Goal: Browse casually: Explore the website without a specific task or goal

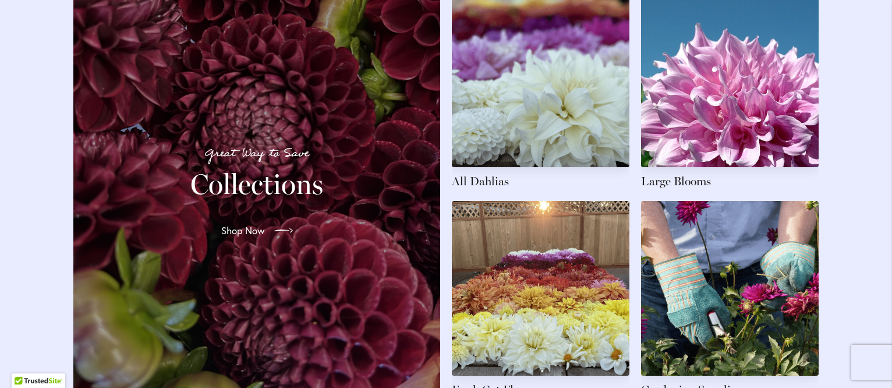
scroll to position [1747, 0]
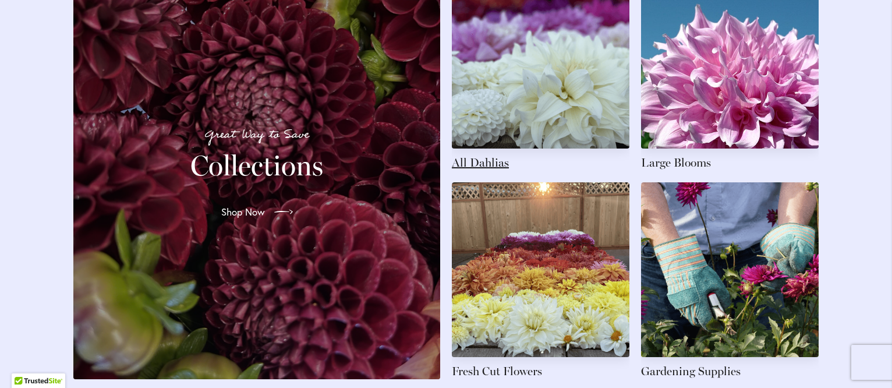
click at [470, 171] on link at bounding box center [541, 72] width 178 height 197
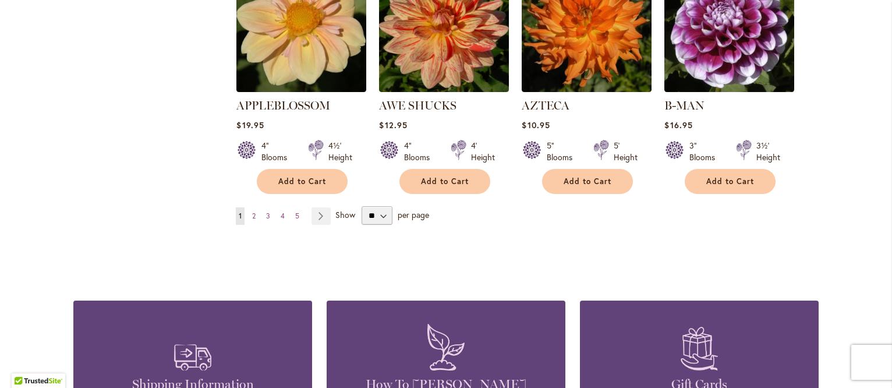
scroll to position [1106, 0]
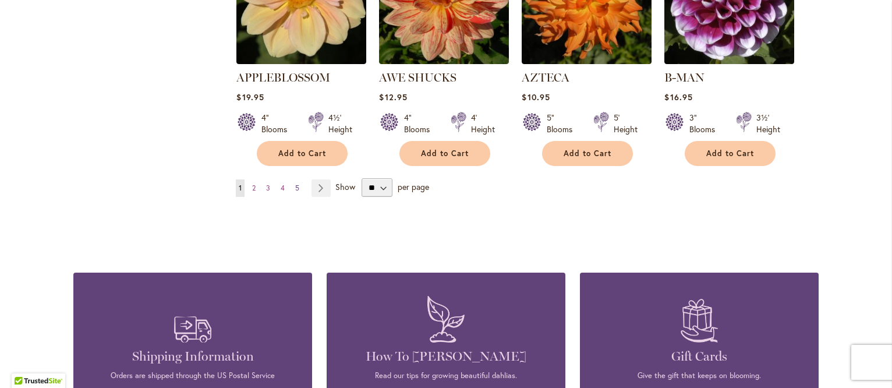
click at [295, 183] on span "5" at bounding box center [297, 187] width 4 height 9
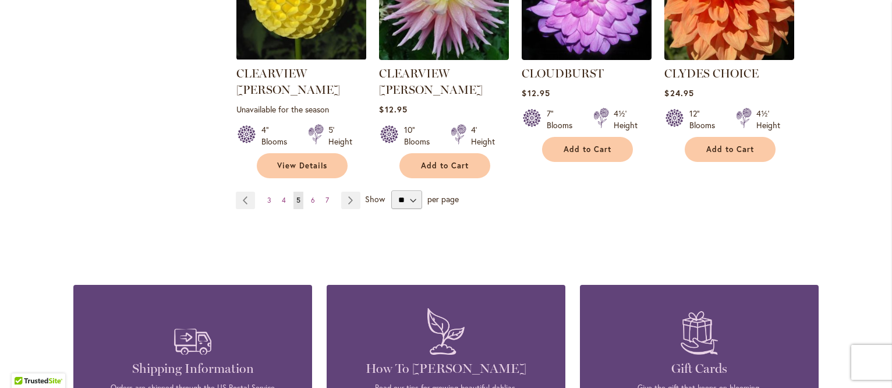
scroll to position [1106, 0]
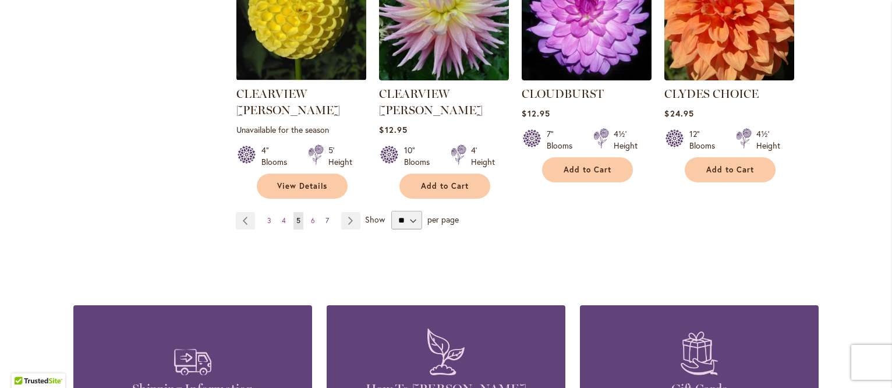
click at [326, 216] on span "7" at bounding box center [327, 220] width 3 height 9
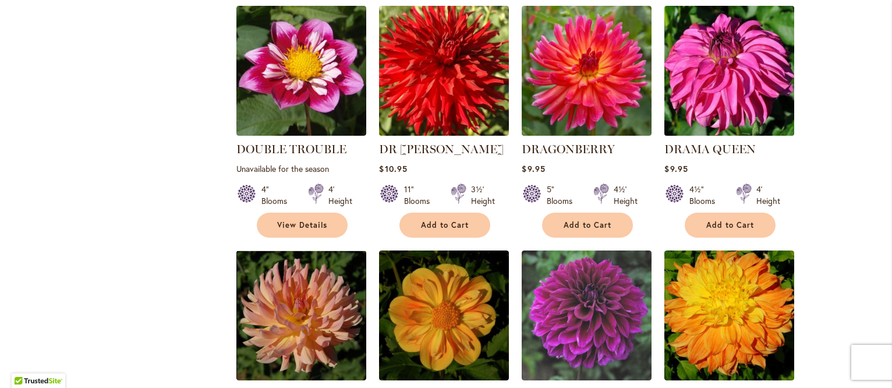
scroll to position [932, 0]
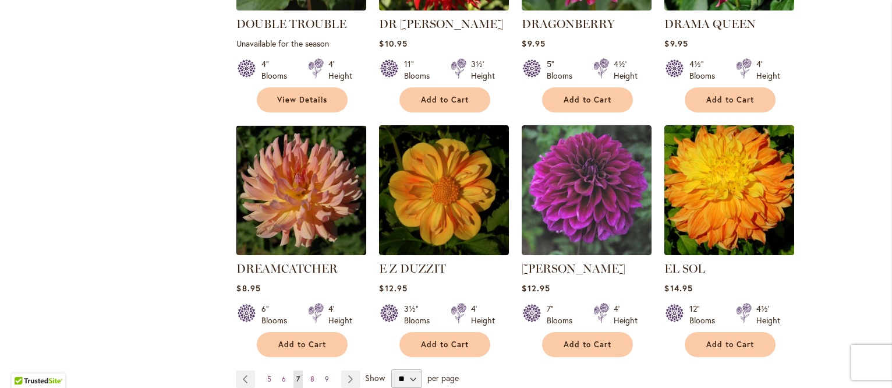
click at [325, 374] on span "9" at bounding box center [327, 378] width 4 height 9
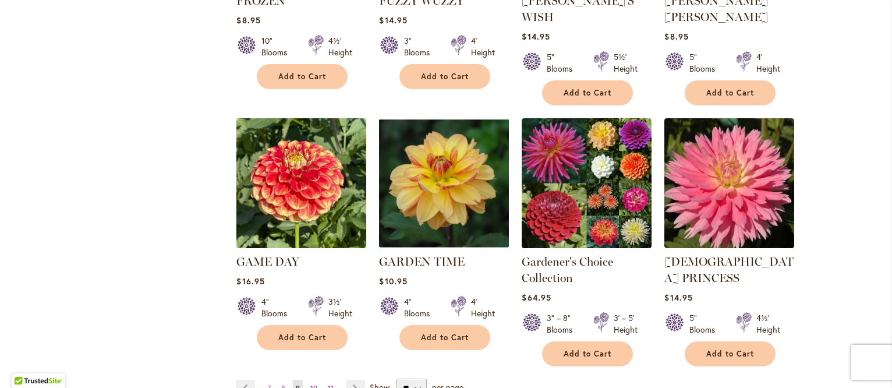
scroll to position [1048, 0]
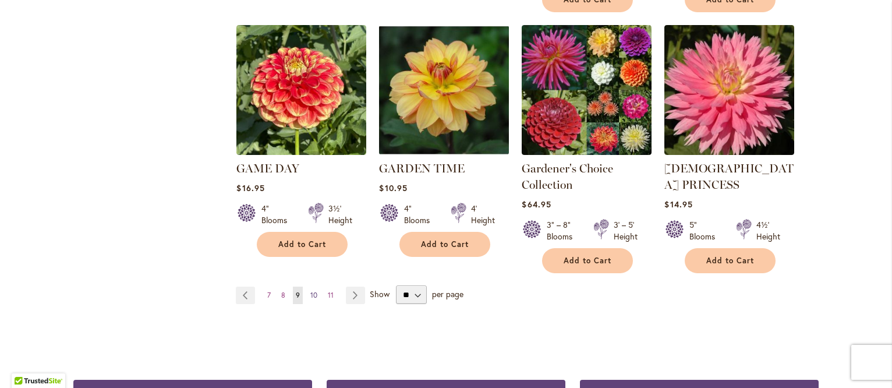
click at [310, 291] on span "10" at bounding box center [313, 295] width 7 height 9
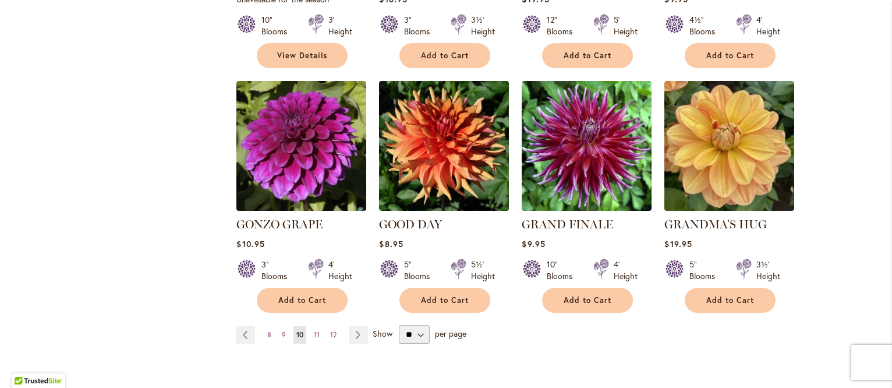
scroll to position [932, 0]
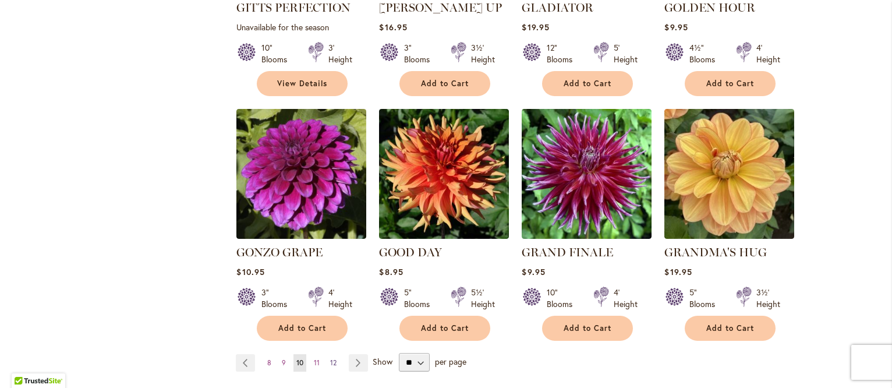
click at [330, 358] on span "12" at bounding box center [333, 362] width 6 height 9
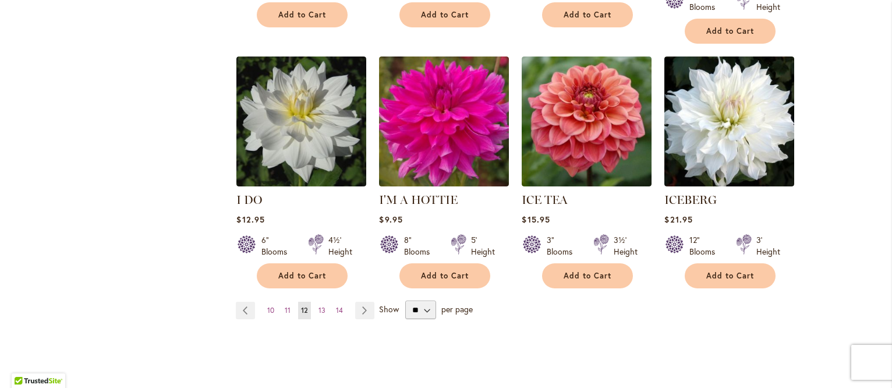
scroll to position [1012, 0]
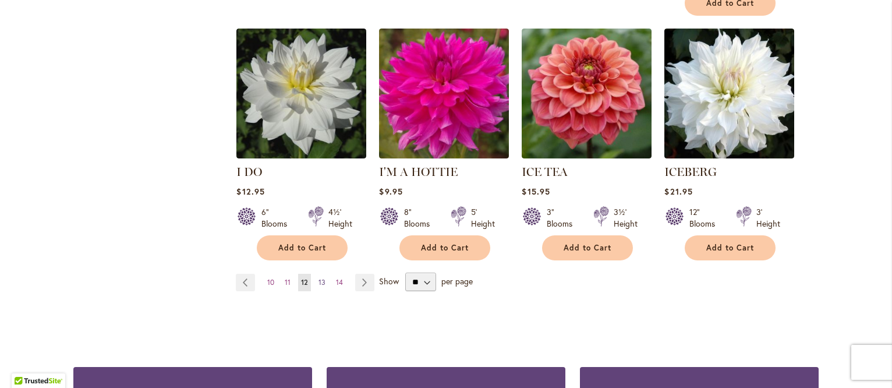
click at [319, 278] on span "13" at bounding box center [322, 282] width 7 height 9
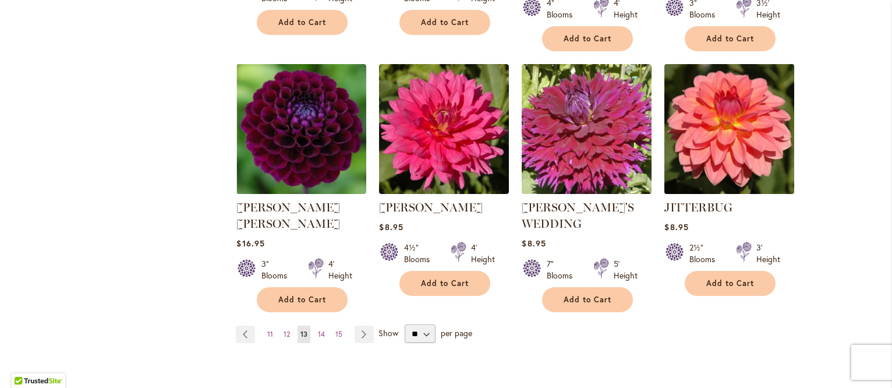
scroll to position [1165, 0]
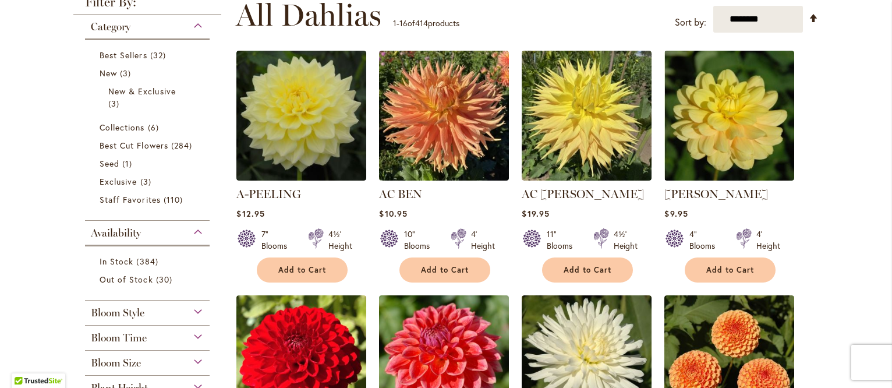
scroll to position [175, 0]
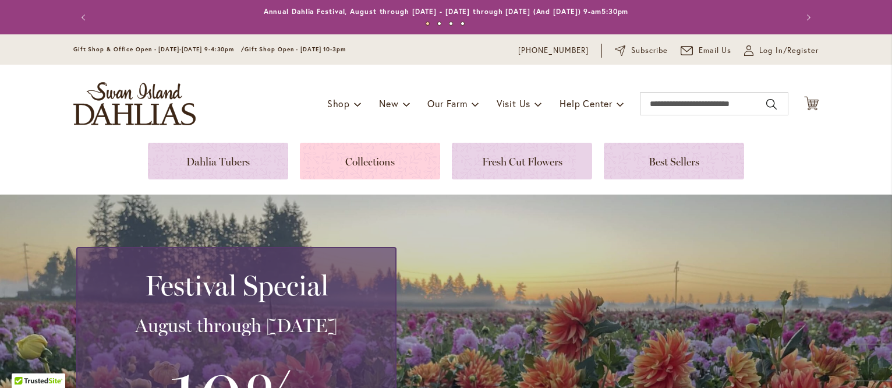
click at [358, 163] on link at bounding box center [370, 161] width 140 height 37
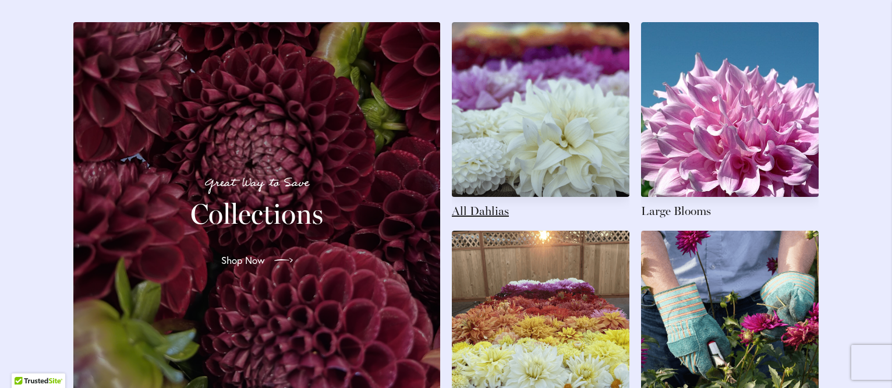
scroll to position [1805, 0]
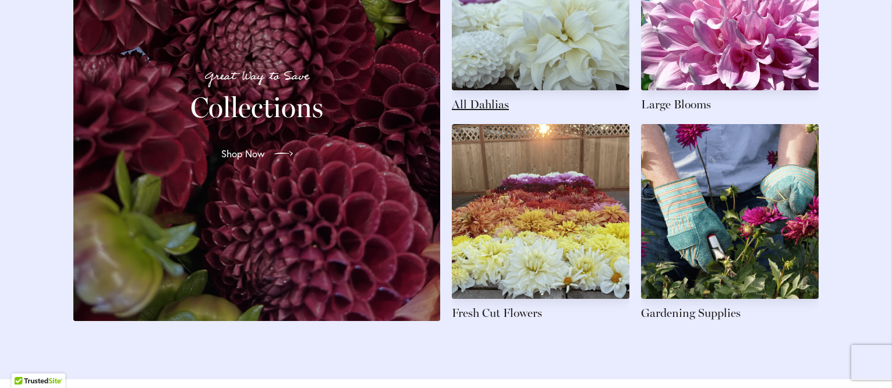
click at [489, 112] on link at bounding box center [541, 14] width 178 height 197
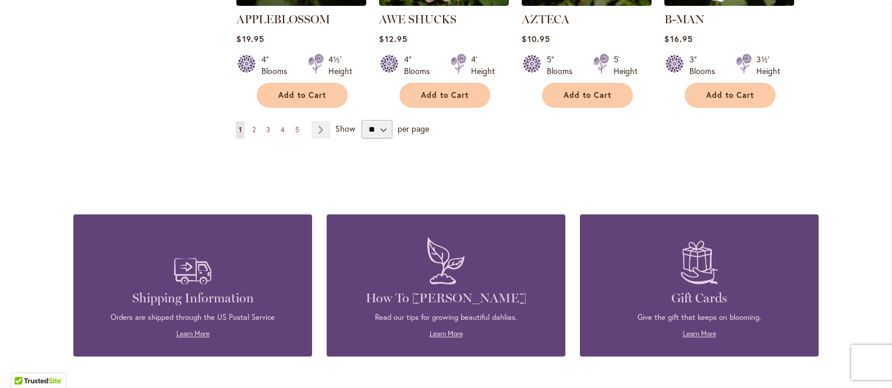
scroll to position [1048, 0]
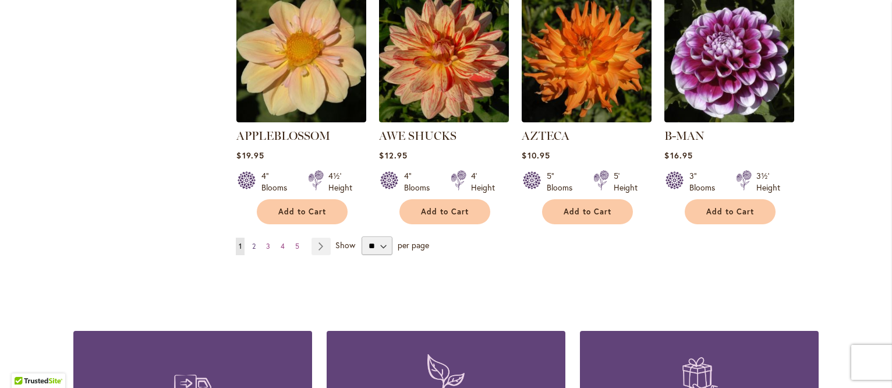
click at [252, 242] on span "2" at bounding box center [253, 246] width 3 height 9
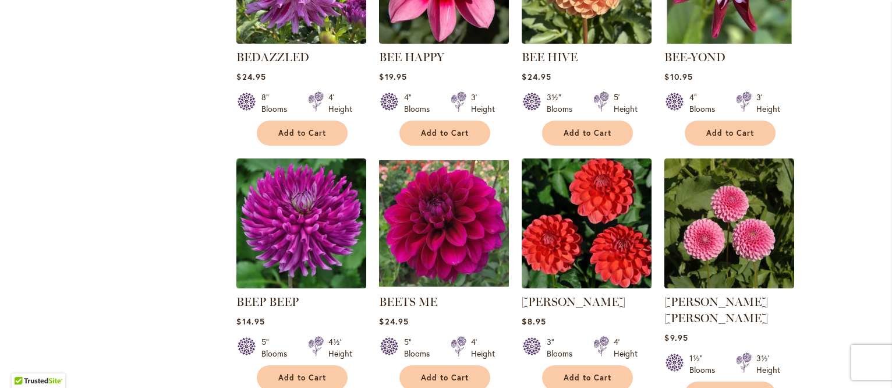
scroll to position [1048, 0]
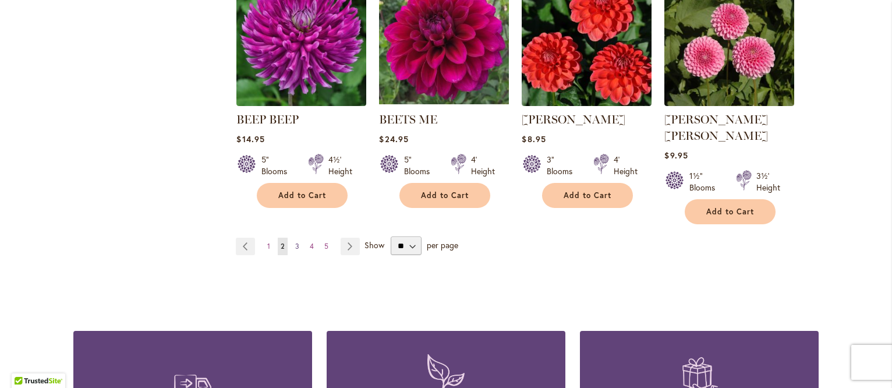
click at [295, 242] on span "3" at bounding box center [297, 246] width 4 height 9
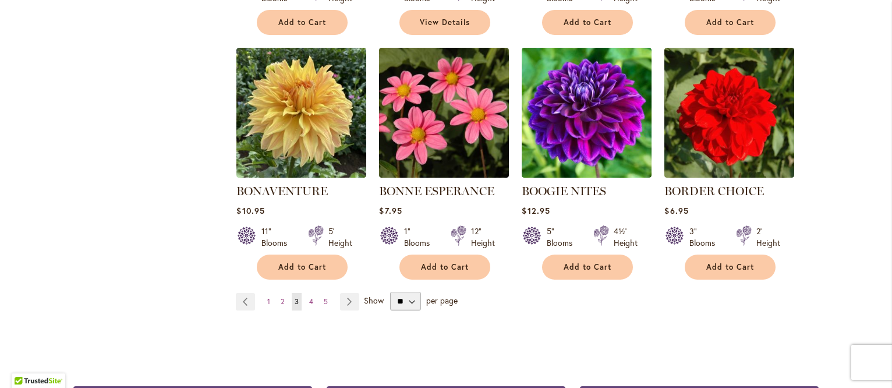
scroll to position [1048, 0]
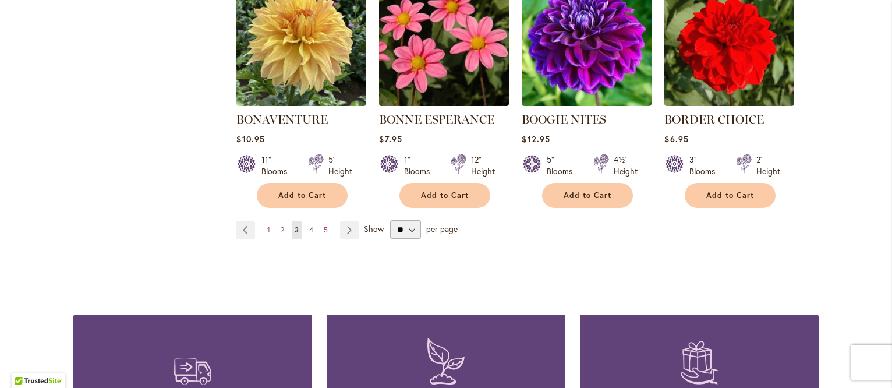
click at [309, 226] on span "4" at bounding box center [311, 229] width 4 height 9
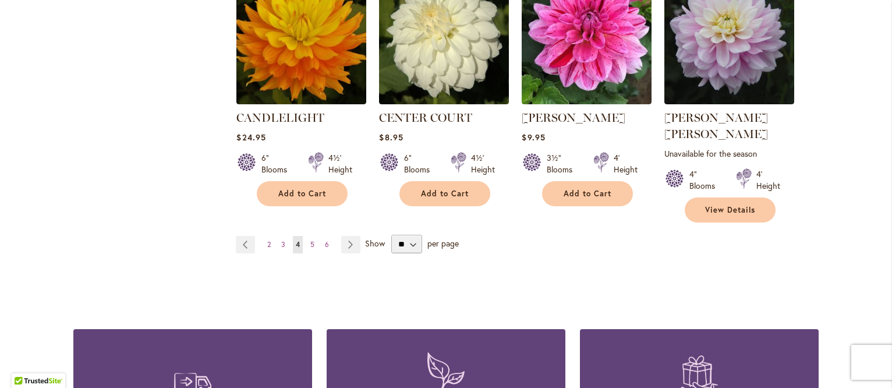
scroll to position [1106, 0]
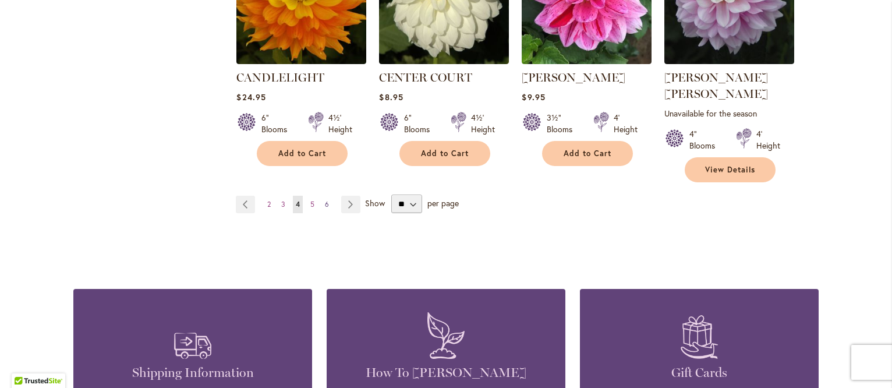
click at [325, 200] on span "6" at bounding box center [327, 204] width 4 height 9
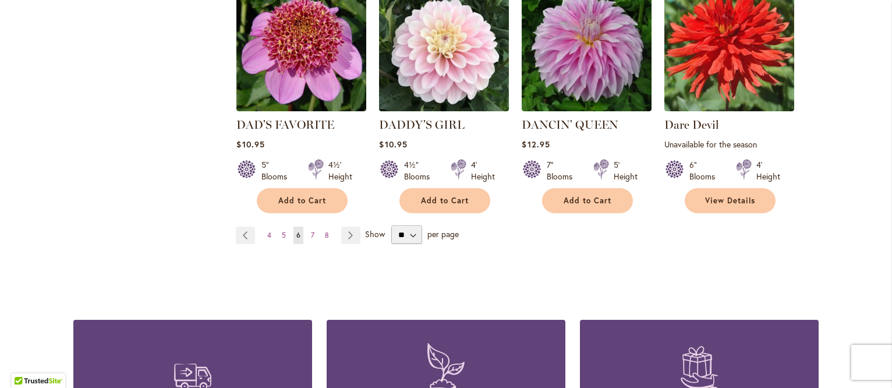
scroll to position [1106, 0]
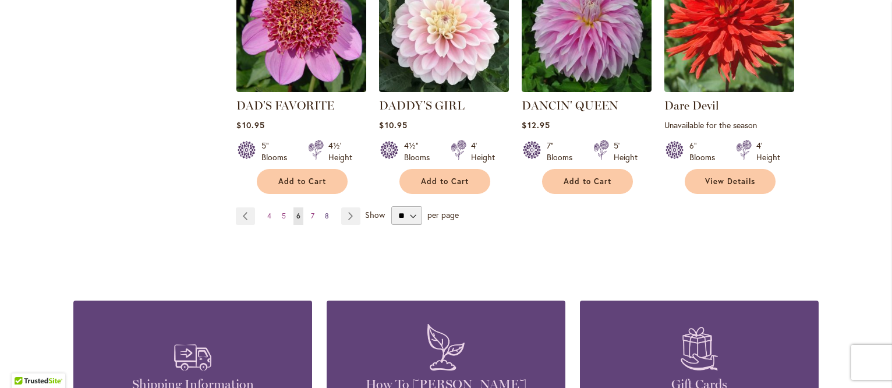
click at [325, 211] on span "8" at bounding box center [327, 215] width 4 height 9
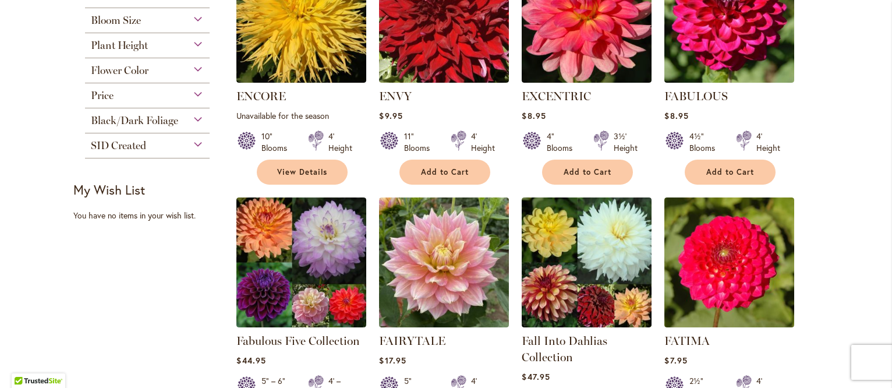
scroll to position [990, 0]
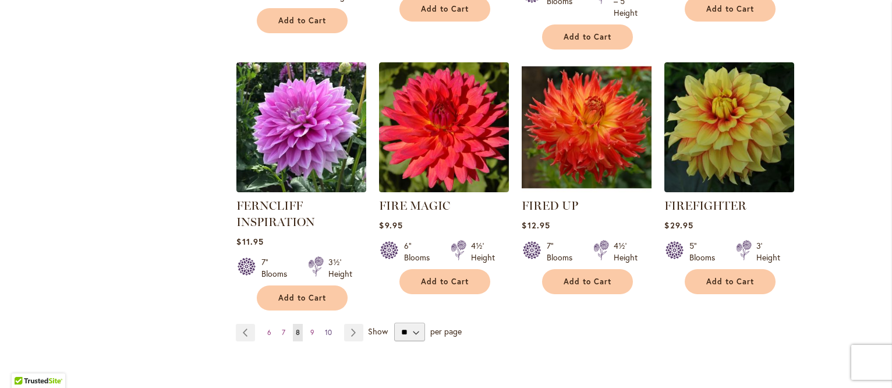
click at [325, 328] on span "10" at bounding box center [328, 332] width 7 height 9
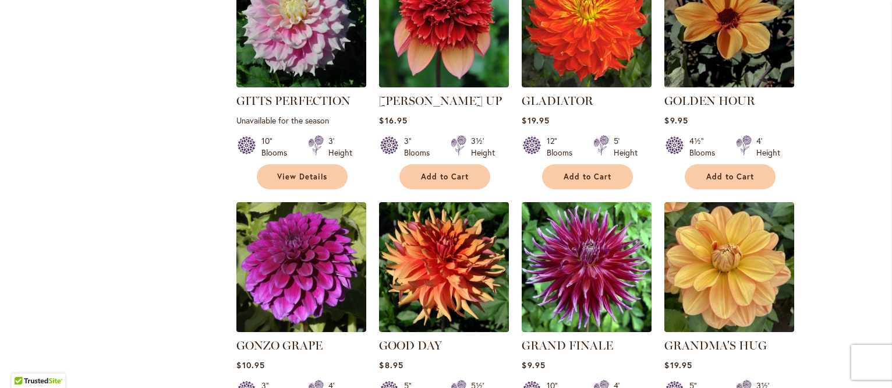
scroll to position [932, 0]
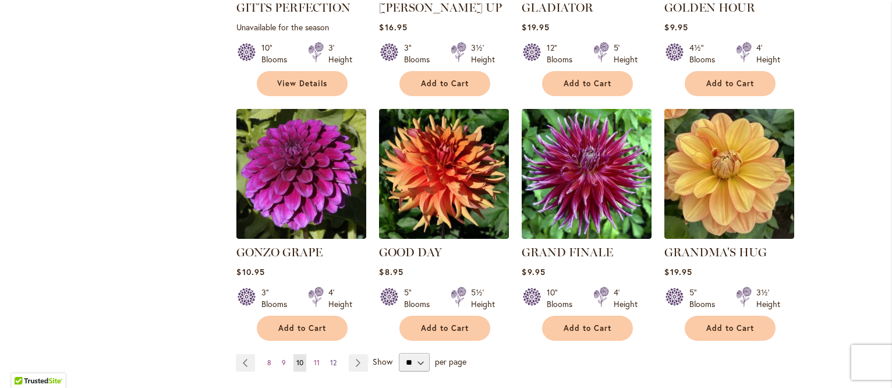
click at [331, 358] on span "12" at bounding box center [333, 362] width 6 height 9
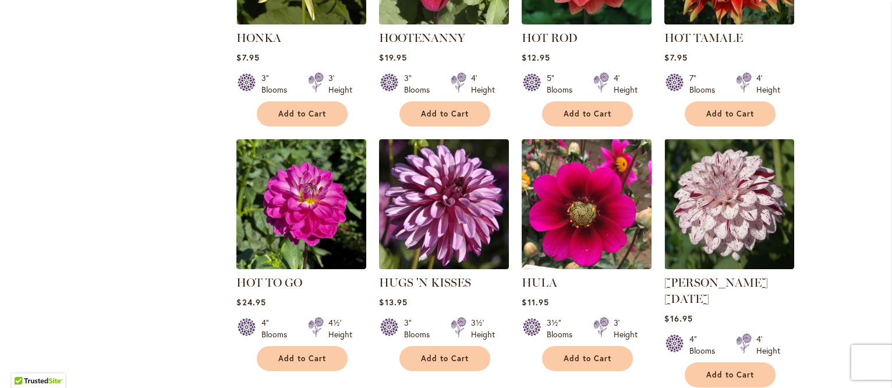
scroll to position [990, 0]
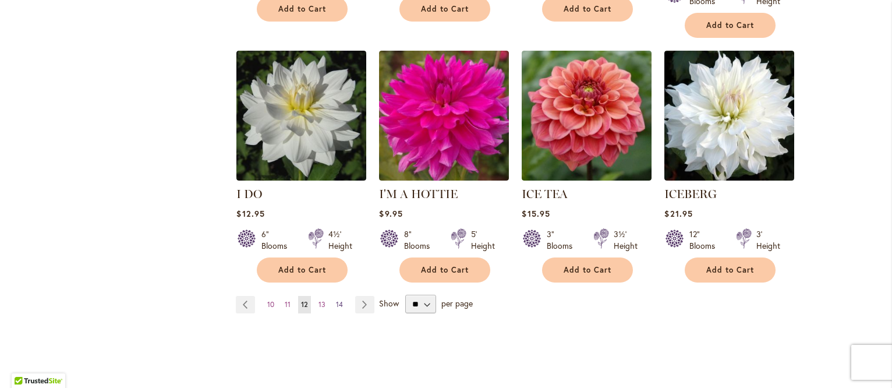
click at [336, 300] on span "14" at bounding box center [339, 304] width 7 height 9
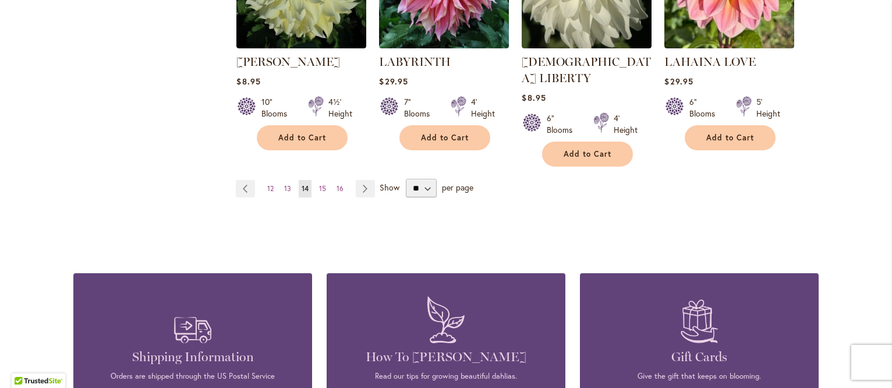
scroll to position [1106, 0]
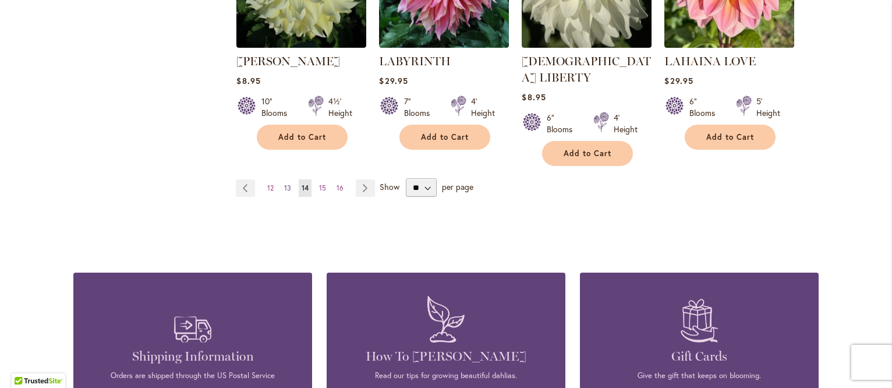
click at [284, 183] on span "13" at bounding box center [287, 187] width 7 height 9
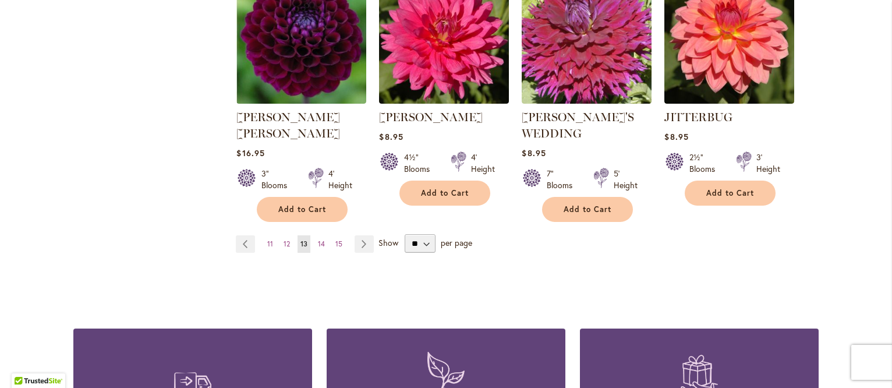
scroll to position [1106, 0]
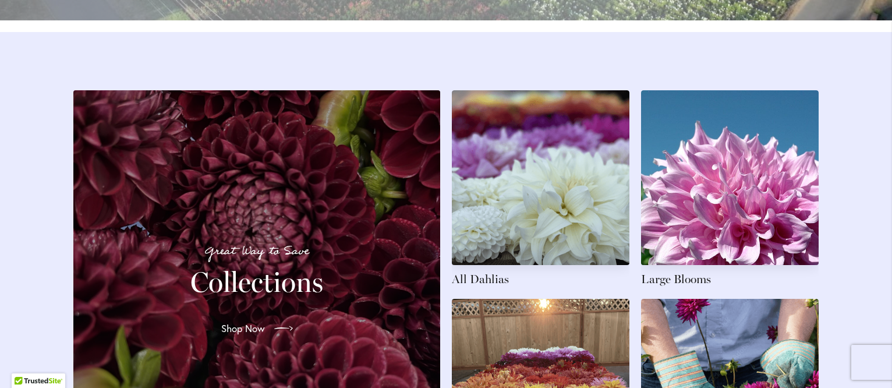
scroll to position [1631, 0]
